Goal: Task Accomplishment & Management: Manage account settings

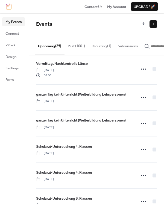
scroll to position [465, 0]
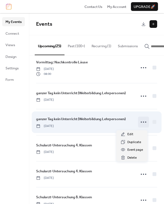
click at [143, 123] on icon at bounding box center [143, 122] width 9 height 9
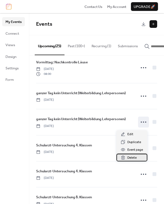
click at [131, 158] on span "Delete" at bounding box center [131, 157] width 9 height 5
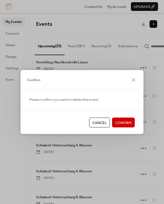
click at [102, 123] on span "Cancel" at bounding box center [99, 122] width 14 height 5
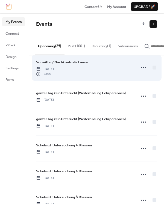
click at [102, 73] on div "Vormittag: Nachkontrolle Läuse Thursday, January 22, 2026 08:00" at bounding box center [84, 67] width 96 height 17
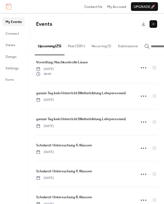
click at [104, 34] on div "Events" at bounding box center [96, 24] width 135 height 22
click at [46, 26] on span "Events" at bounding box center [44, 24] width 16 height 10
click at [146, 8] on span "Upgrade 🚀" at bounding box center [145, 6] width 22 height 5
click at [141, 5] on span "Upgrade 🚀" at bounding box center [145, 6] width 22 height 5
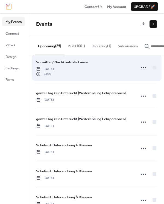
click at [83, 80] on div "Vormittag: Nachkontrolle Läuse Thursday, January 22, 2026 08:00" at bounding box center [96, 67] width 121 height 31
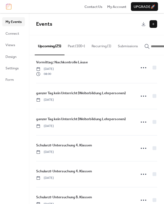
click at [152, 24] on button at bounding box center [153, 24] width 8 height 8
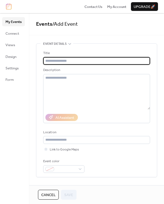
click at [7, 8] on img at bounding box center [8, 7] width 5 height 6
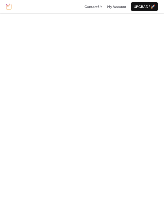
click at [82, 84] on div at bounding box center [82, 108] width 150 height 191
click at [103, 57] on div at bounding box center [82, 108] width 150 height 191
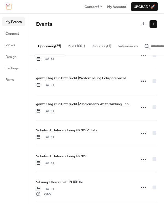
scroll to position [115, 0]
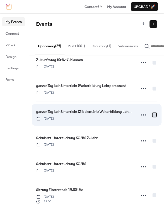
click at [153, 117] on div at bounding box center [154, 115] width 4 height 4
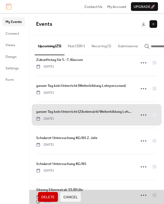
click at [153, 117] on div "ganzer Tag kein Unterricht (Zibelemärit/Weiterbildung Lehrpersonen) Monday, Nov…" at bounding box center [96, 115] width 121 height 26
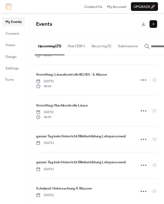
scroll to position [424, 0]
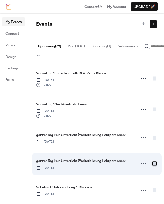
click at [153, 166] on div at bounding box center [154, 164] width 4 height 4
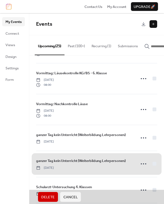
click at [51, 196] on span "Delete" at bounding box center [47, 196] width 13 height 5
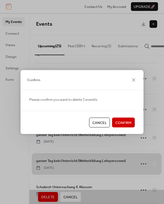
click at [100, 125] on span "Cancel" at bounding box center [99, 122] width 14 height 5
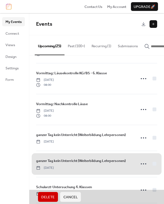
click at [72, 197] on span "Cancel" at bounding box center [70, 196] width 14 height 5
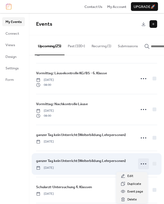
click at [141, 166] on icon at bounding box center [143, 163] width 9 height 9
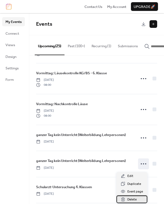
click at [130, 199] on span "Delete" at bounding box center [131, 199] width 9 height 5
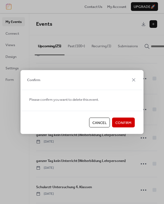
click at [101, 123] on span "Cancel" at bounding box center [99, 122] width 14 height 5
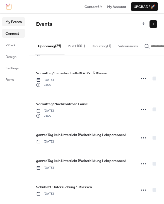
click at [18, 34] on span "Connect" at bounding box center [12, 33] width 14 height 5
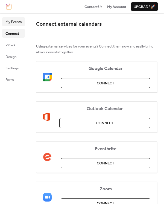
click at [14, 20] on span "My Events" at bounding box center [13, 21] width 16 height 5
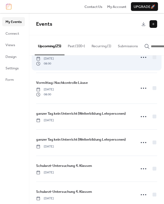
scroll to position [453, 0]
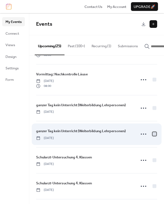
click at [153, 136] on div at bounding box center [154, 134] width 4 height 4
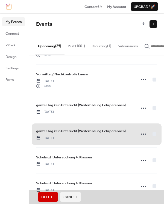
click at [71, 197] on span "Cancel" at bounding box center [70, 196] width 14 height 5
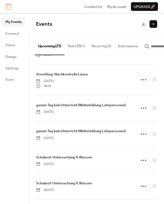
click at [9, 6] on img at bounding box center [8, 7] width 5 height 6
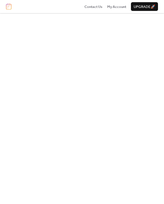
click at [7, 8] on img at bounding box center [8, 7] width 5 height 6
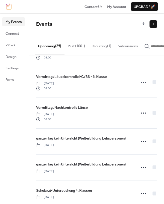
scroll to position [418, 0]
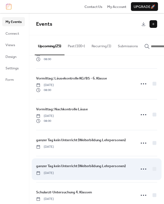
click at [52, 172] on span "Friday, January 23, 2026" at bounding box center [45, 173] width 18 height 5
click at [53, 169] on span "ganzer Tag kein Unterricht (Weiterbildung Lehrpersonen)" at bounding box center [81, 165] width 90 height 5
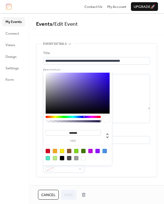
click at [124, 116] on div "AI Assistant" at bounding box center [96, 117] width 107 height 11
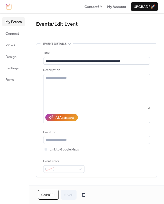
scroll to position [55, 0]
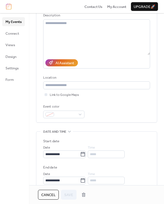
click at [49, 196] on span "Cancel" at bounding box center [48, 194] width 14 height 5
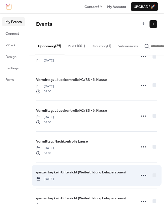
scroll to position [410, 0]
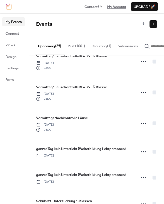
click at [115, 7] on span "My Account" at bounding box center [116, 6] width 19 height 5
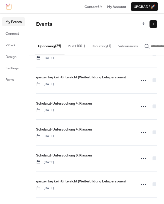
scroll to position [486, 0]
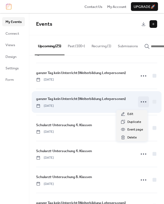
click at [143, 102] on circle at bounding box center [143, 101] width 1 height 1
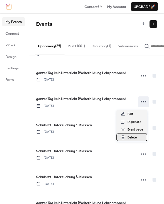
click at [130, 138] on span "Delete" at bounding box center [131, 137] width 9 height 5
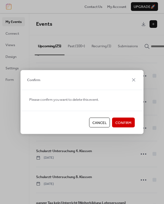
click at [124, 122] on span "Confirm" at bounding box center [123, 122] width 16 height 5
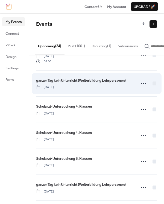
scroll to position [426, 0]
